Goal: Information Seeking & Learning: Learn about a topic

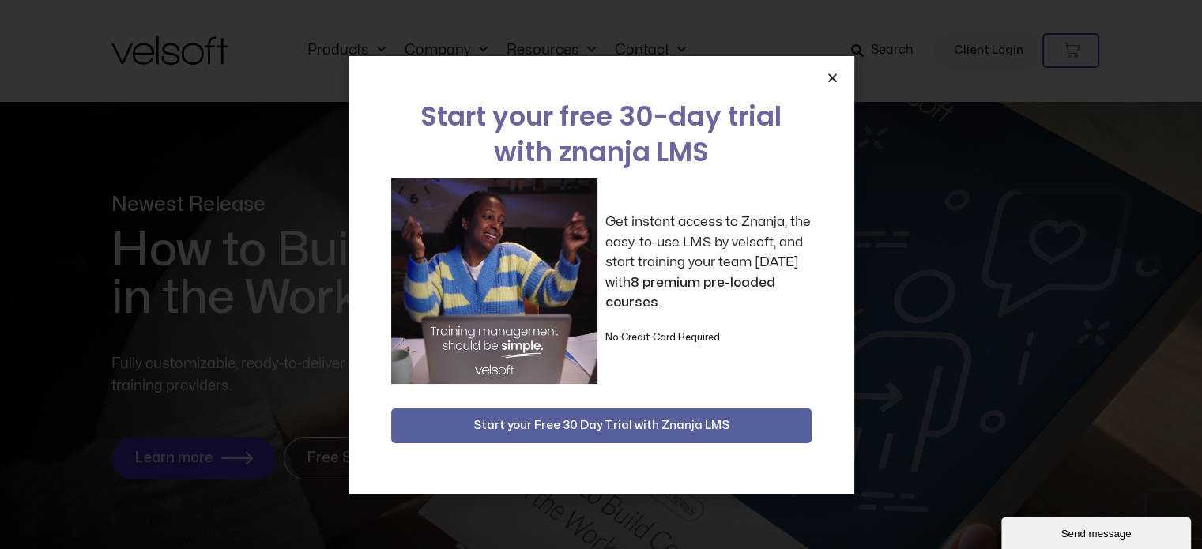
click at [826, 72] on icon "Close" at bounding box center [832, 78] width 12 height 12
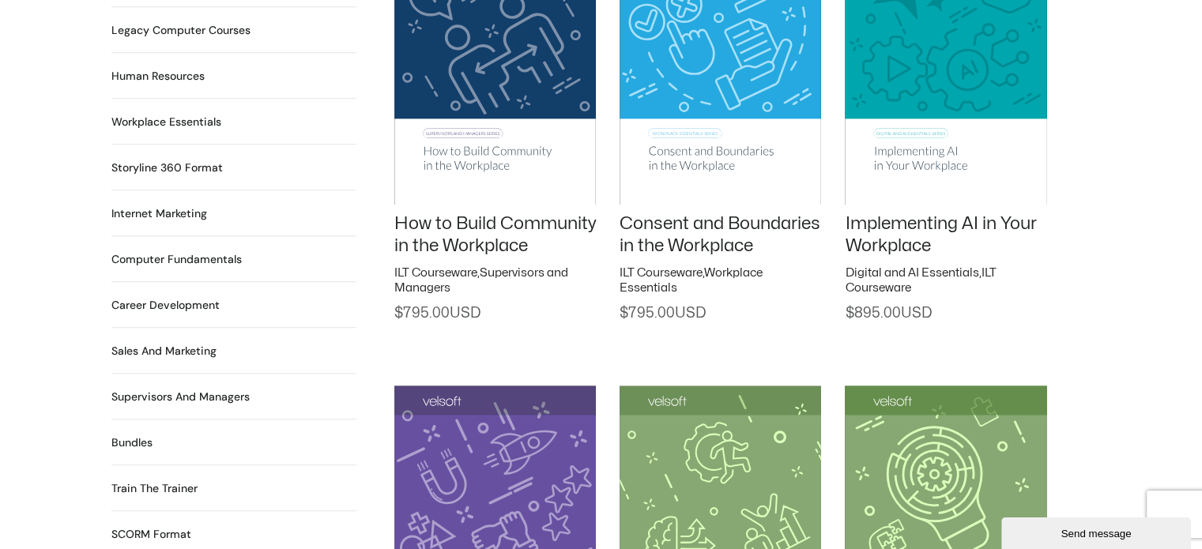
scroll to position [1264, 0]
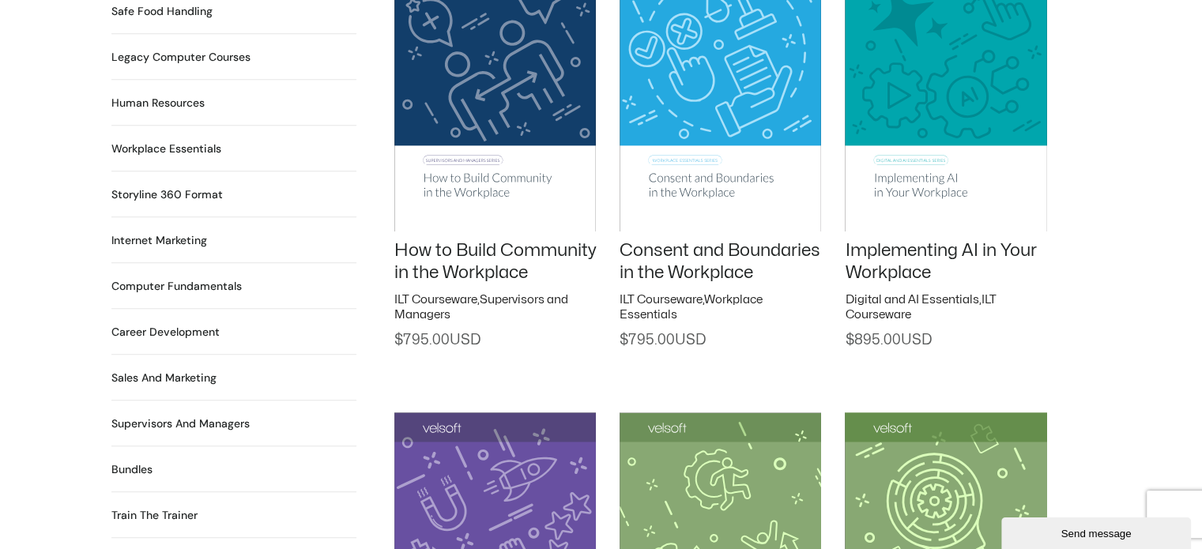
click at [906, 246] on link "Implementing AI in Your Workplace" at bounding box center [939, 262] width 191 height 40
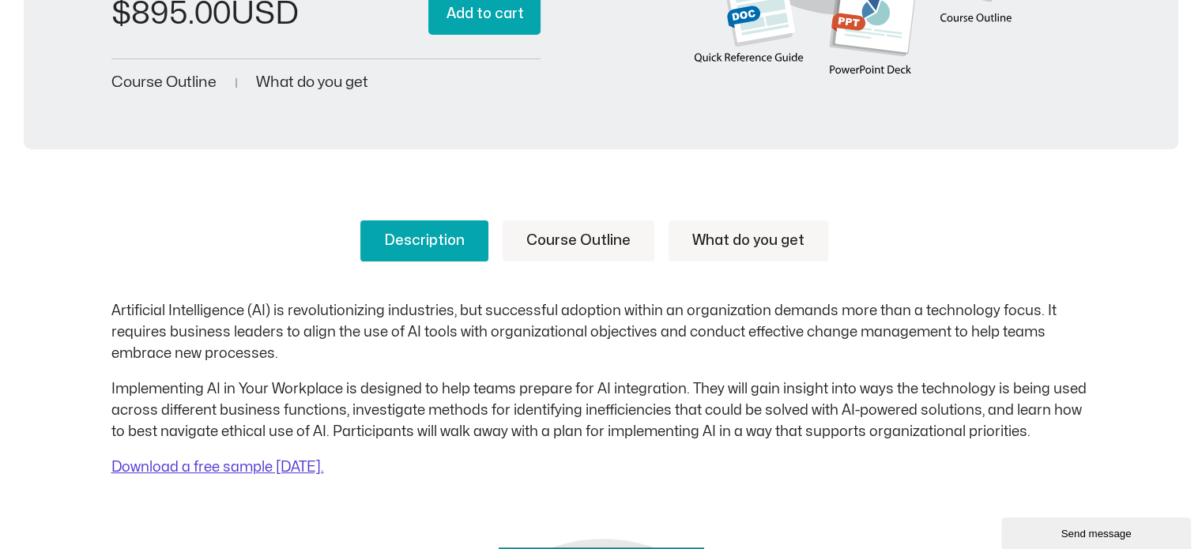
click at [589, 240] on link "Course Outline" at bounding box center [578, 240] width 152 height 41
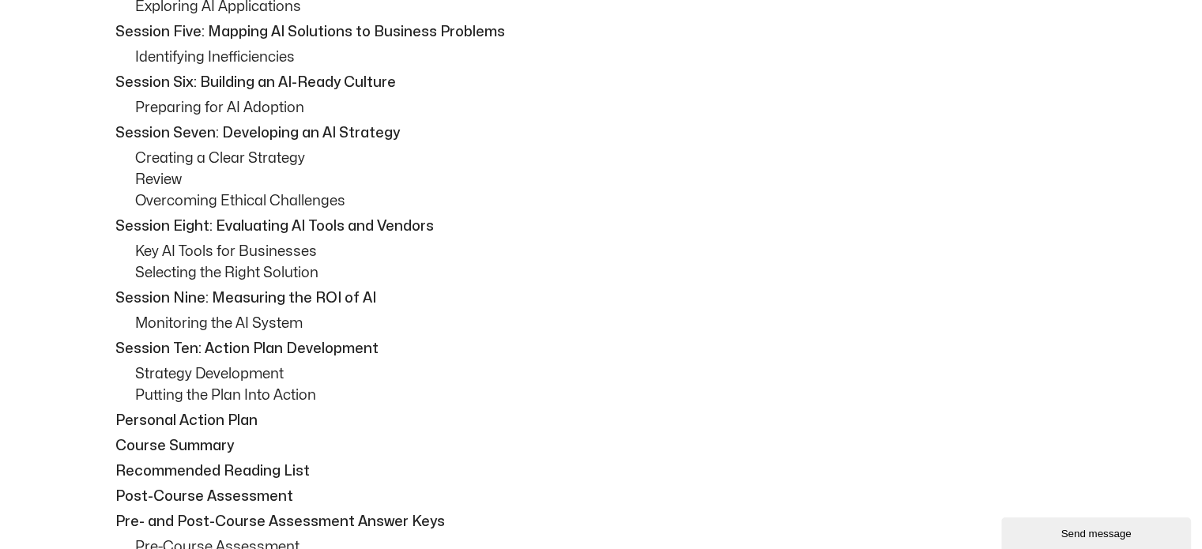
scroll to position [1106, 0]
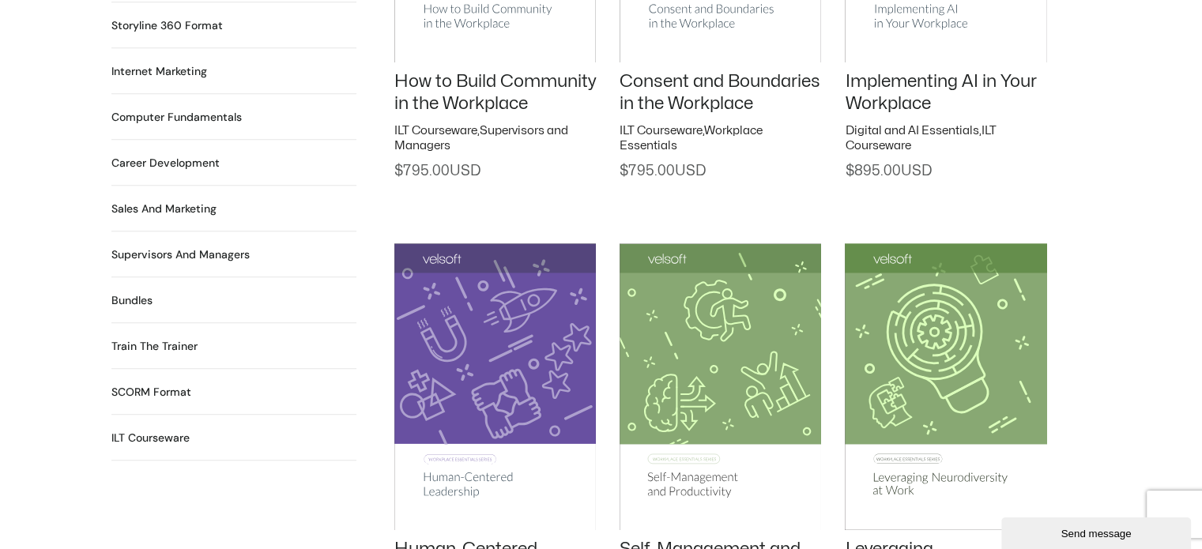
scroll to position [1343, 0]
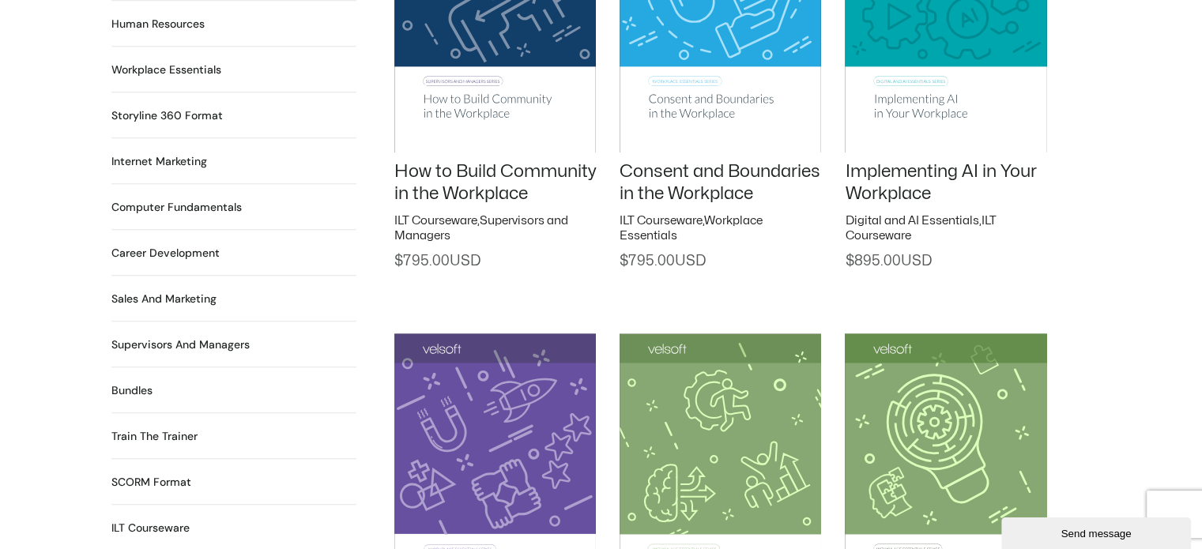
click at [900, 163] on link "Implementing AI in Your Workplace" at bounding box center [939, 183] width 191 height 40
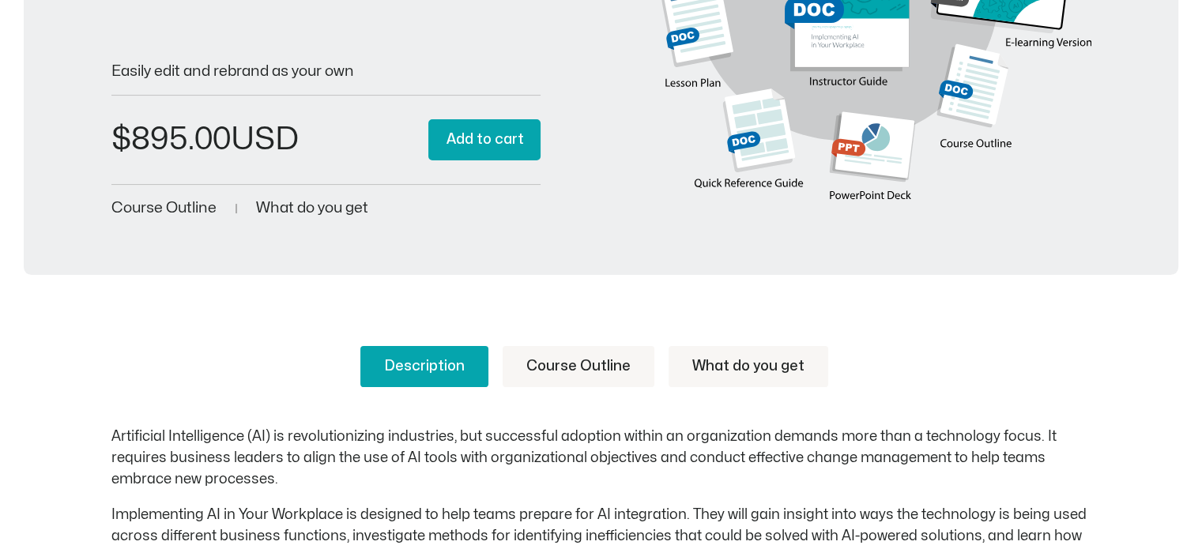
scroll to position [632, 0]
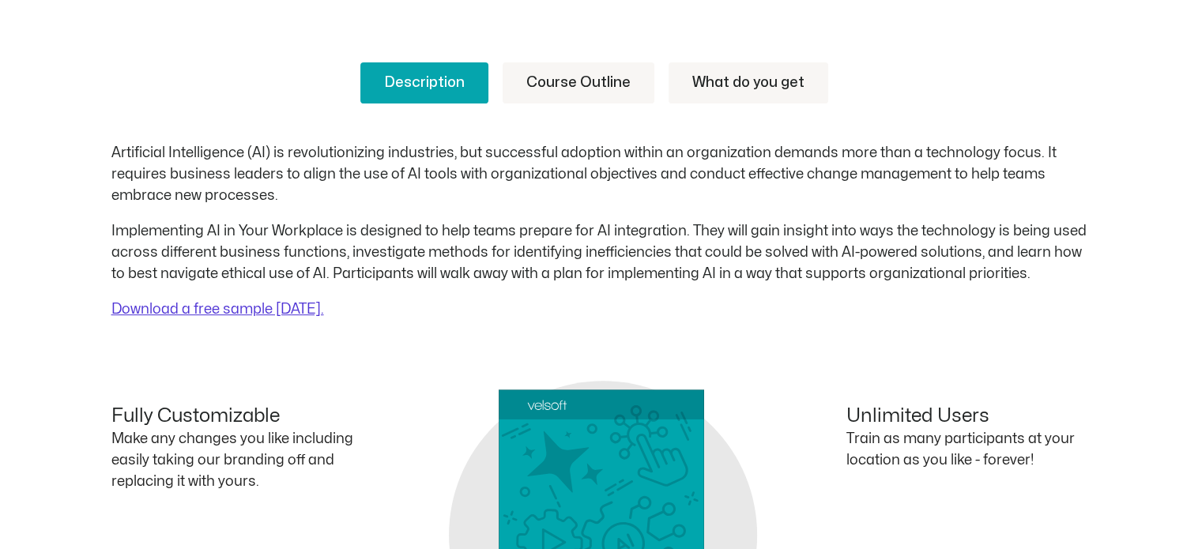
click at [569, 88] on link "Course Outline" at bounding box center [578, 82] width 152 height 41
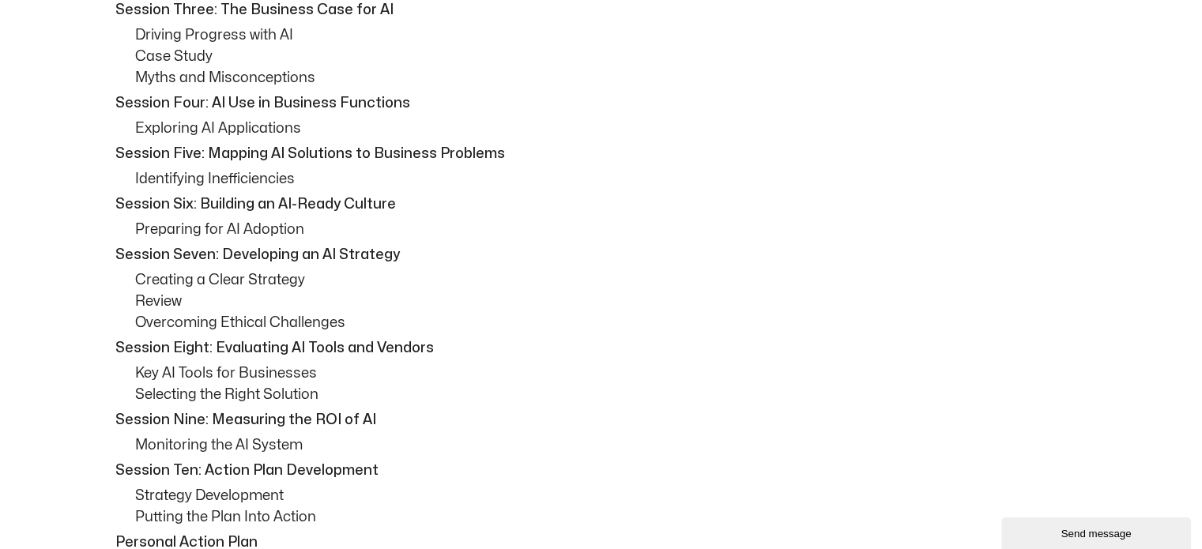
scroll to position [1106, 0]
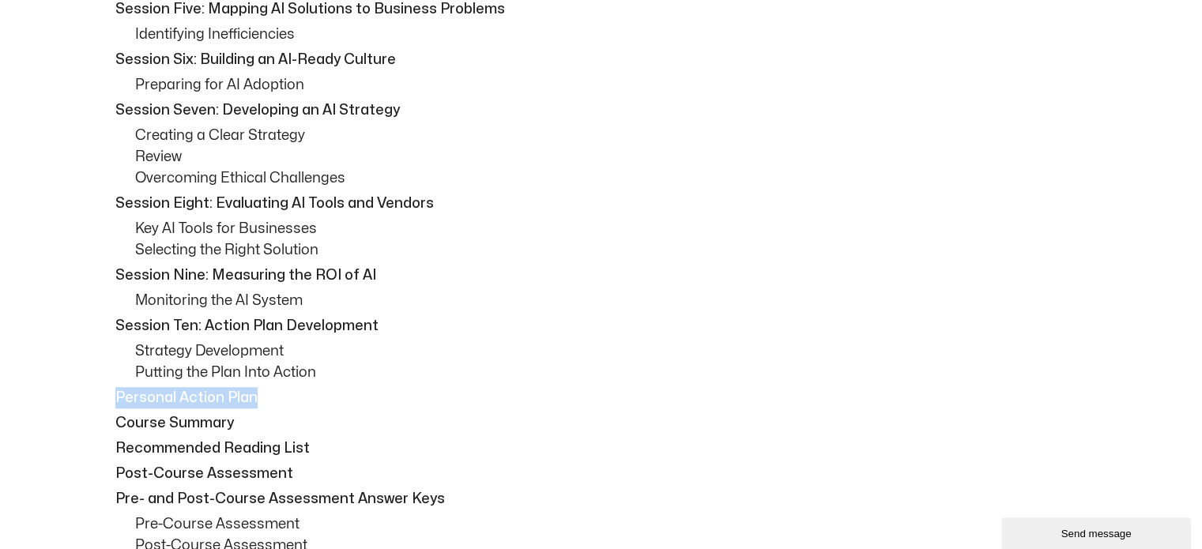
drag, startPoint x: 254, startPoint y: 394, endPoint x: 108, endPoint y: 390, distance: 145.4
click at [108, 390] on div "Description Course Outline What do you get Artificial Intelligence (AI) is revo…" at bounding box center [601, 400] width 1202 height 1719
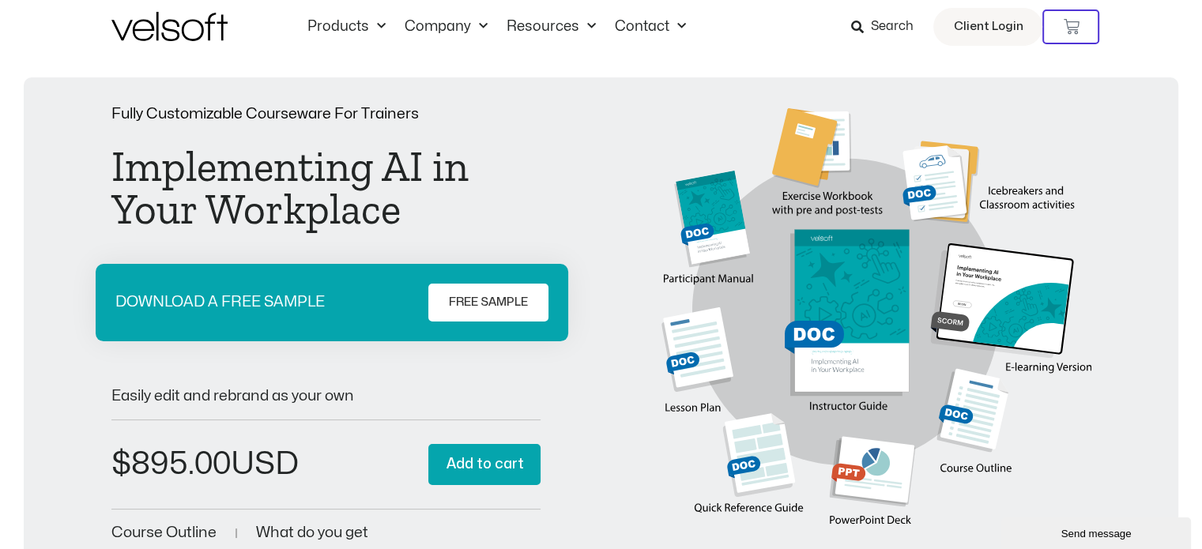
scroll to position [0, 0]
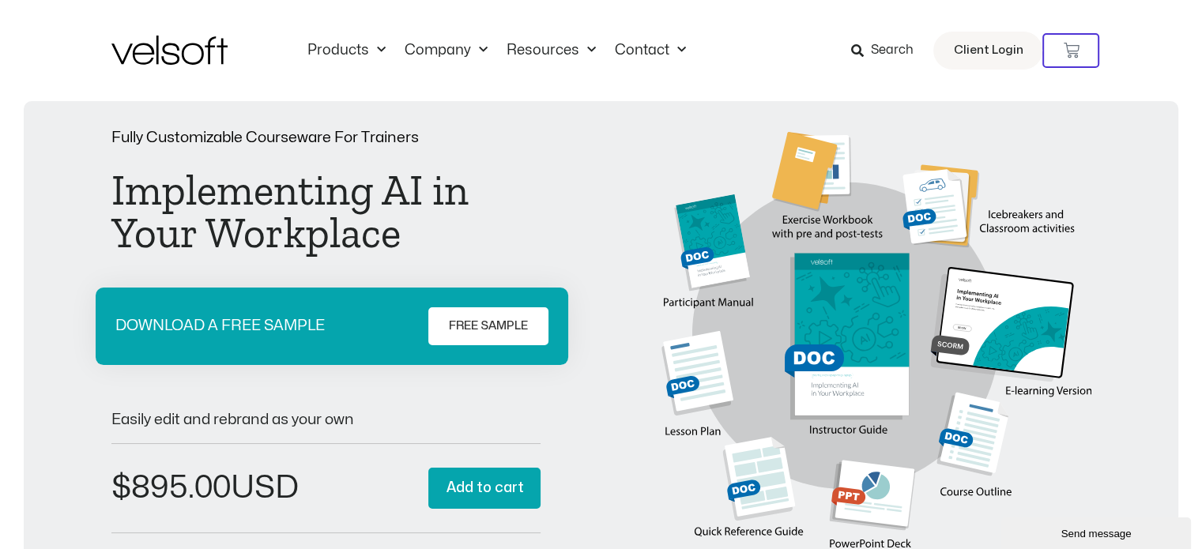
click at [192, 55] on img at bounding box center [169, 50] width 116 height 29
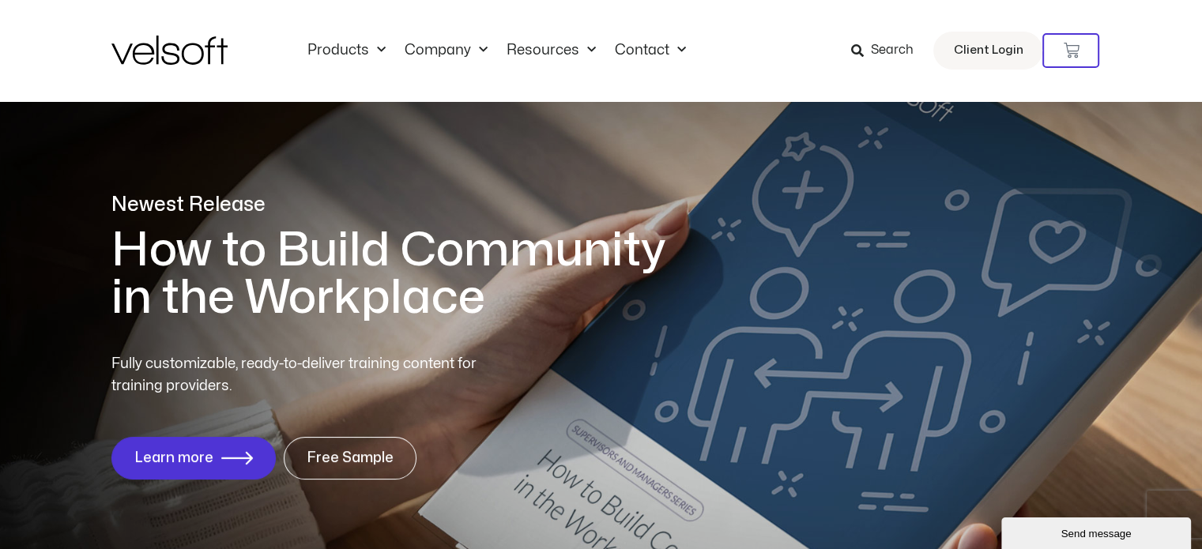
click at [205, 42] on img at bounding box center [169, 50] width 116 height 29
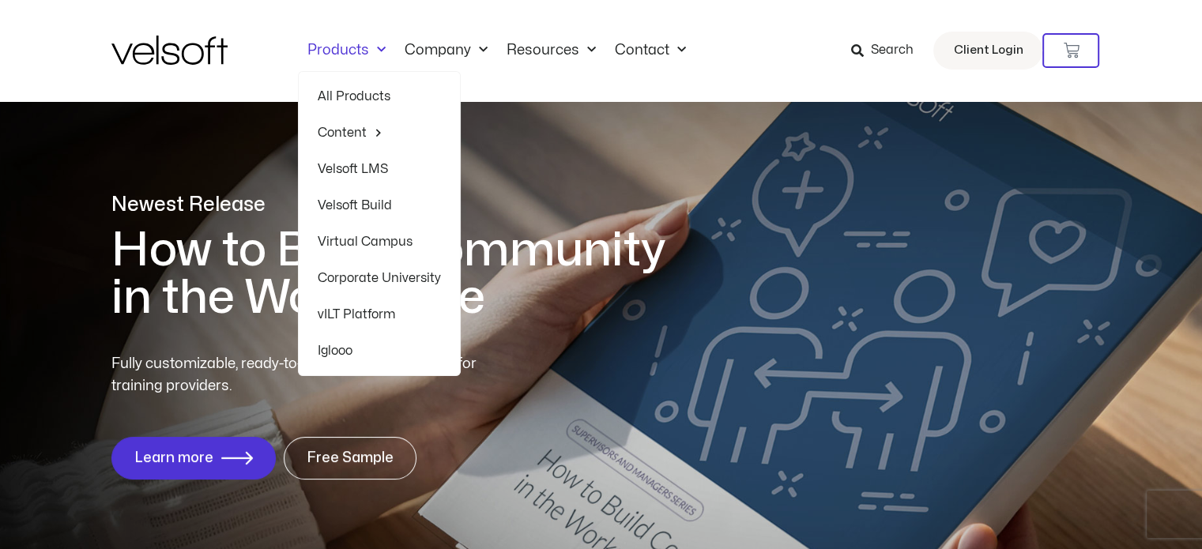
click at [373, 240] on link "Virtual Campus" at bounding box center [379, 242] width 123 height 36
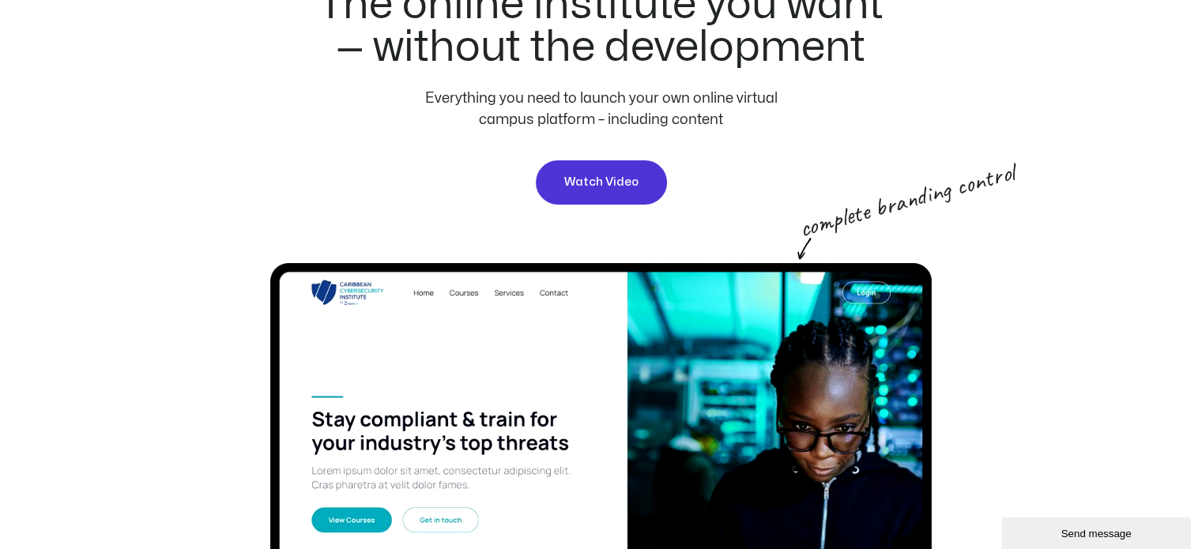
scroll to position [316, 0]
